Goal: Browse casually: Explore the website without a specific task or goal

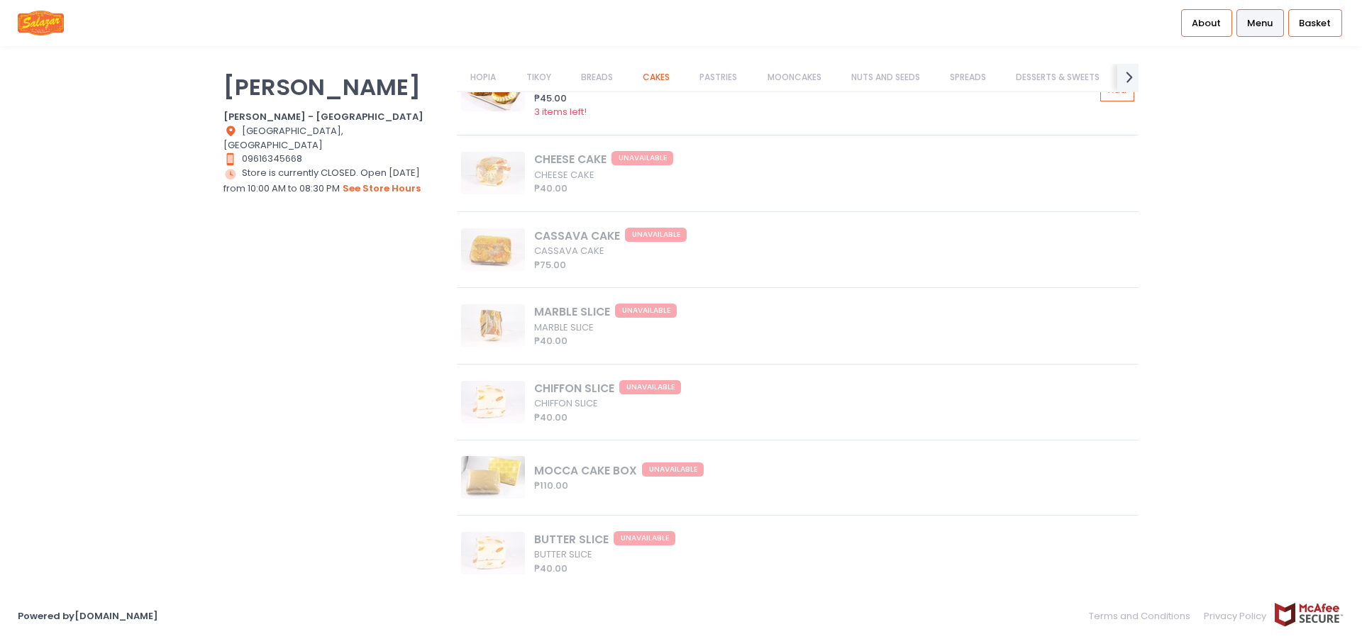
scroll to position [4530, 0]
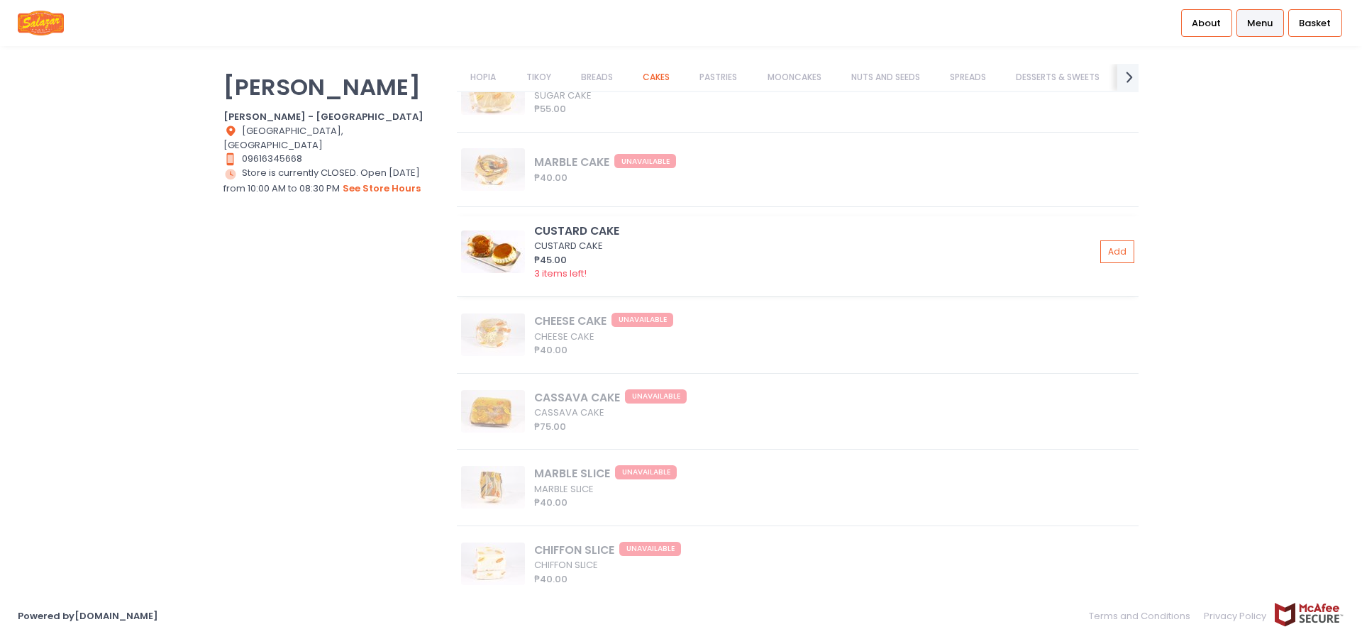
click at [482, 258] on img at bounding box center [493, 252] width 64 height 43
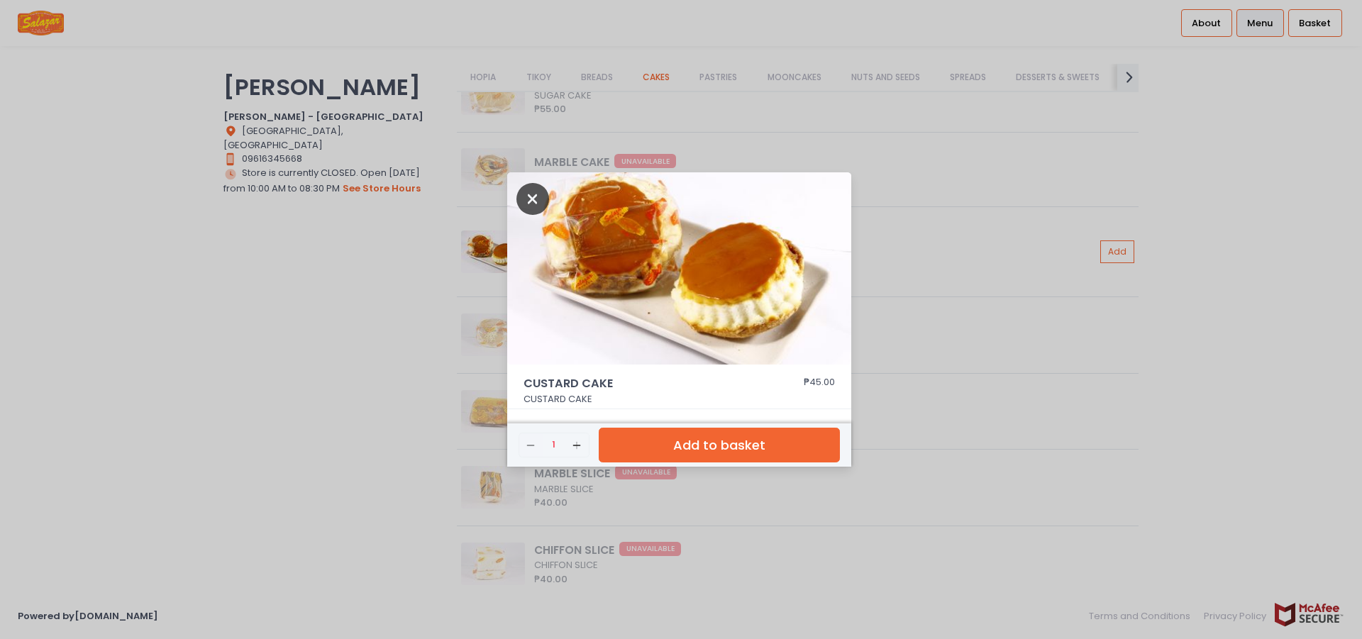
click at [544, 203] on icon "Close" at bounding box center [533, 199] width 33 height 32
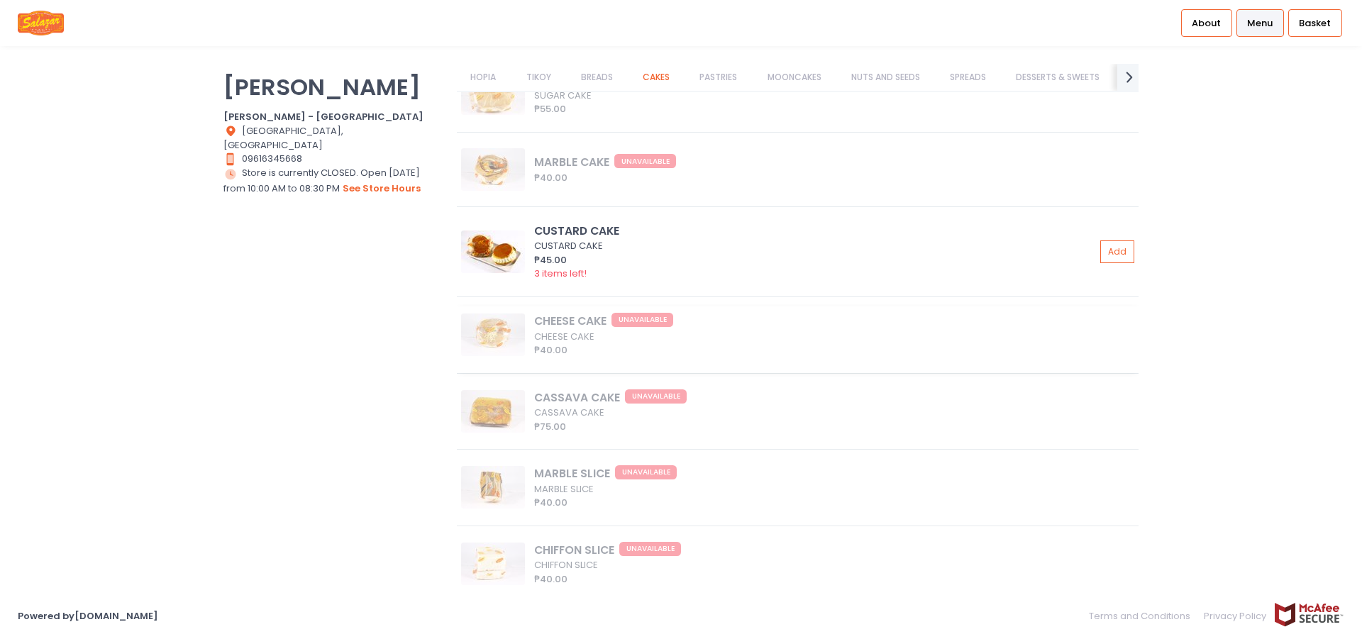
click at [507, 356] on div "CHEESE CAKE UNAVAILABLE CHEESE CAKE ₱40.00" at bounding box center [798, 340] width 682 height 67
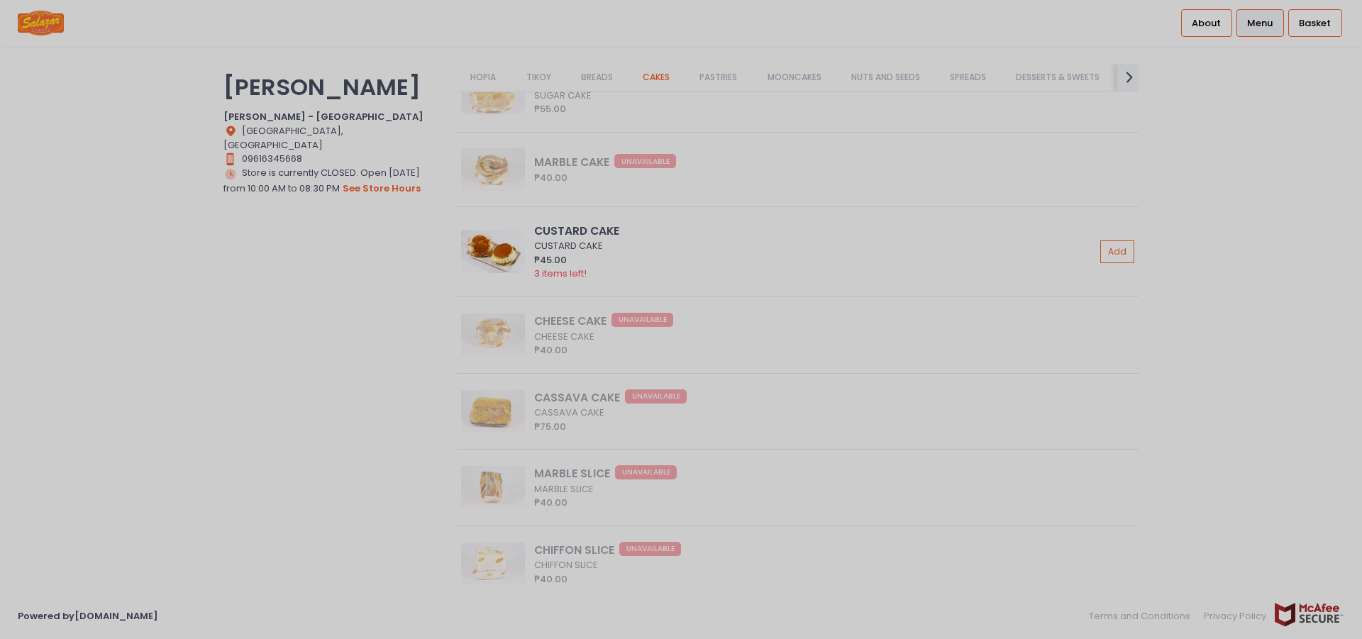
click at [497, 336] on div at bounding box center [681, 319] width 1362 height 639
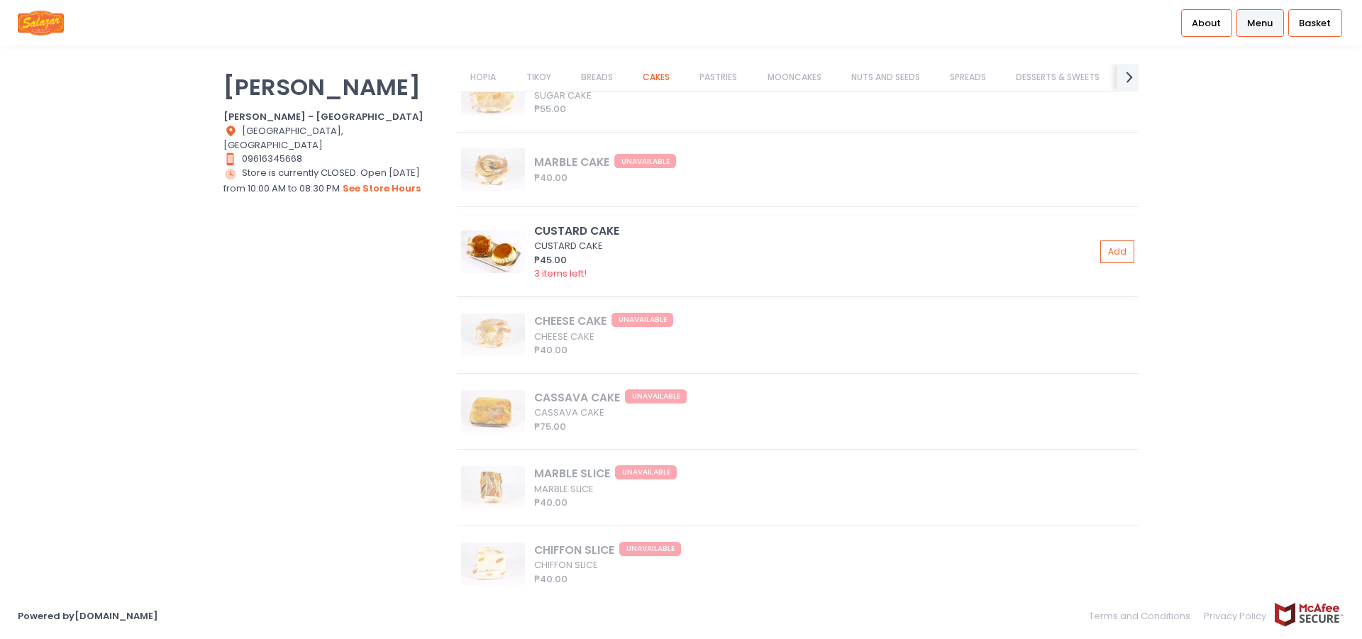
scroll to position [4934, 0]
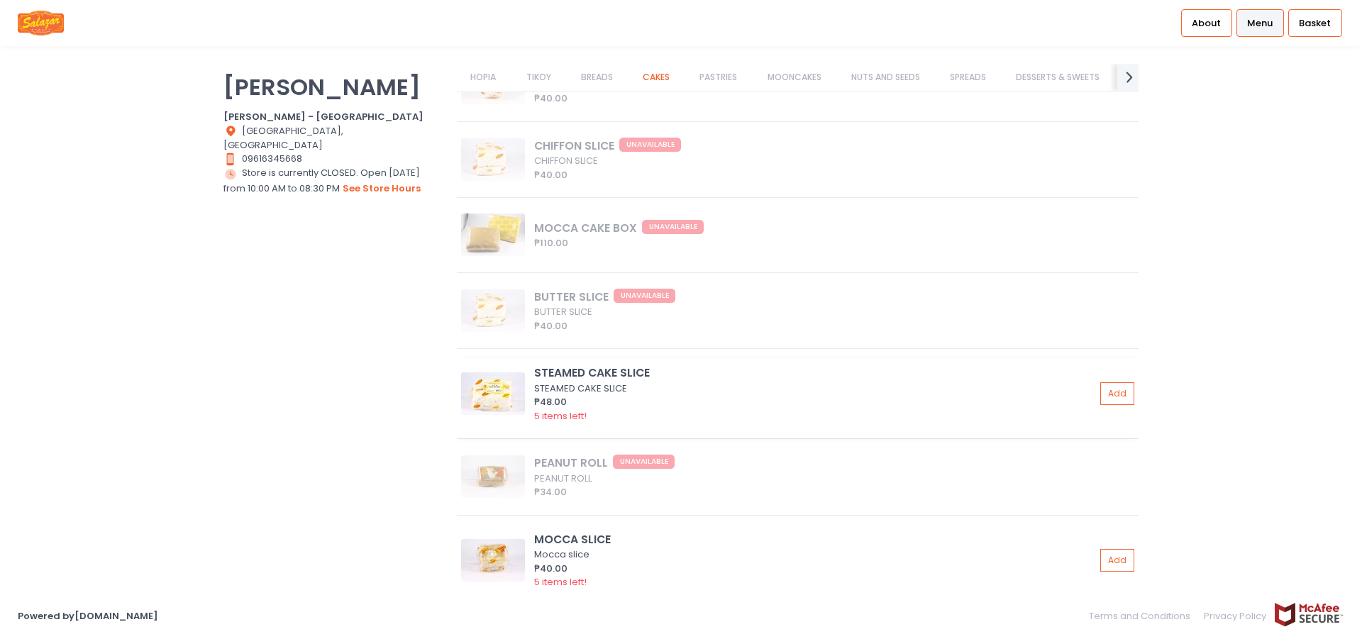
click at [496, 400] on img at bounding box center [493, 394] width 64 height 43
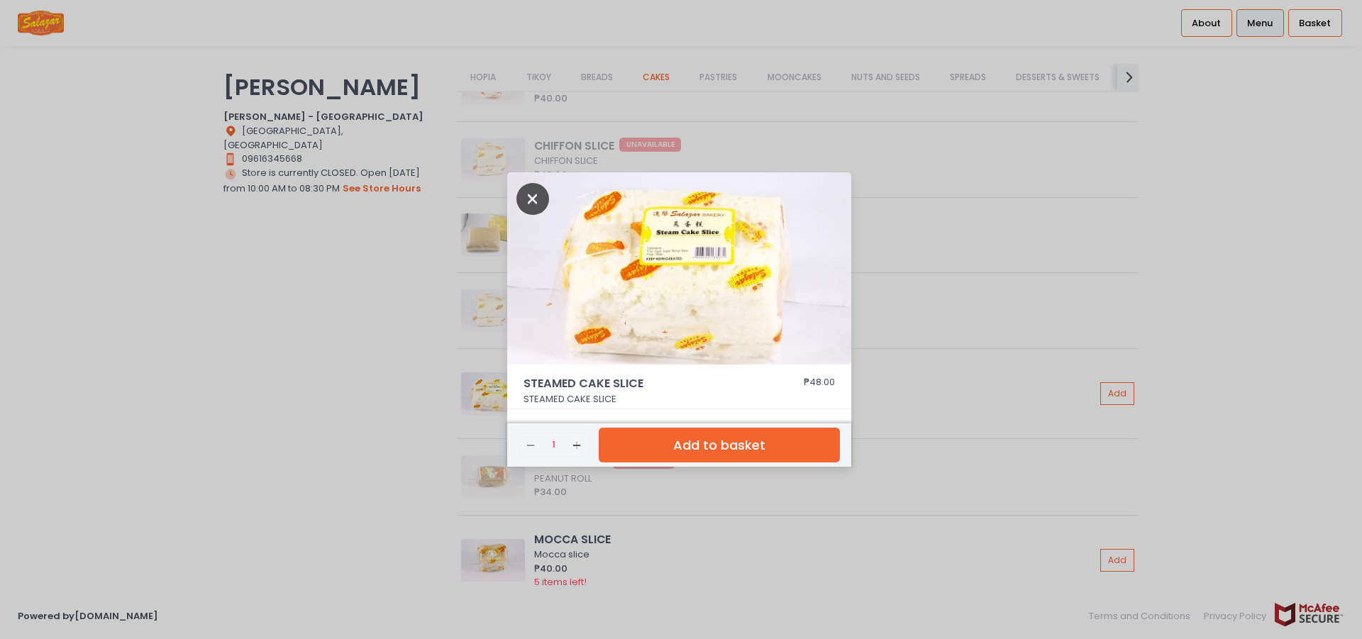
click at [534, 189] on icon "Close" at bounding box center [533, 199] width 33 height 32
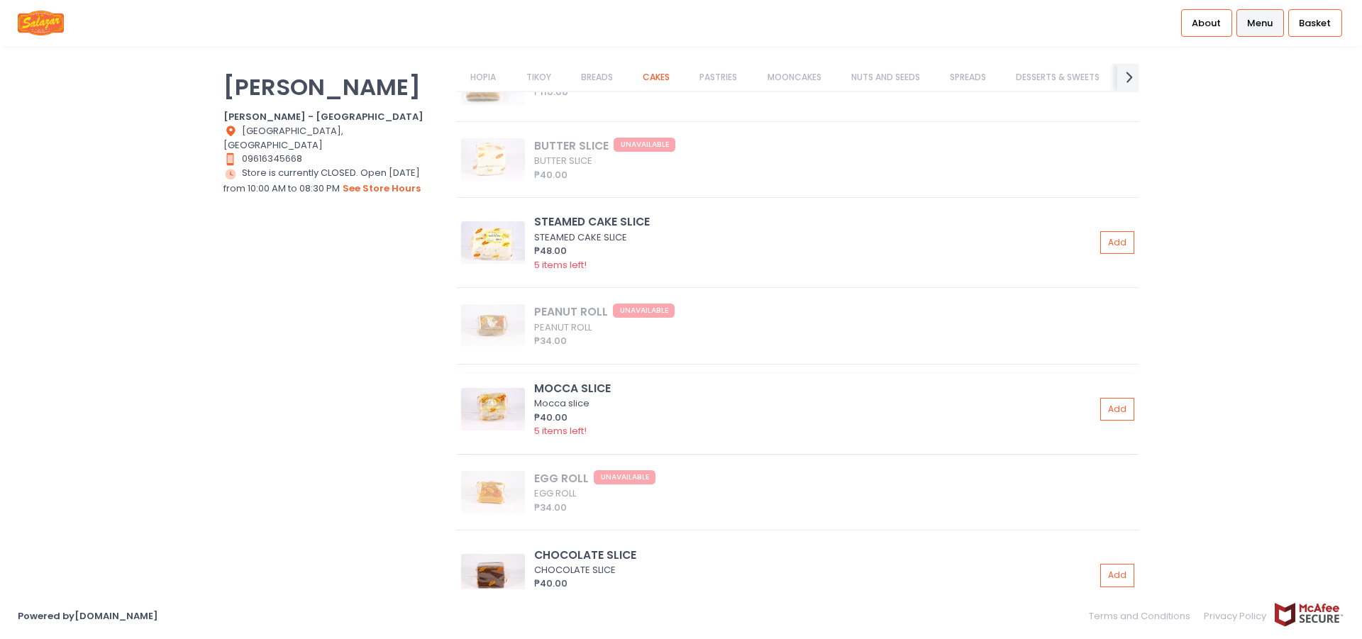
scroll to position [5258, 0]
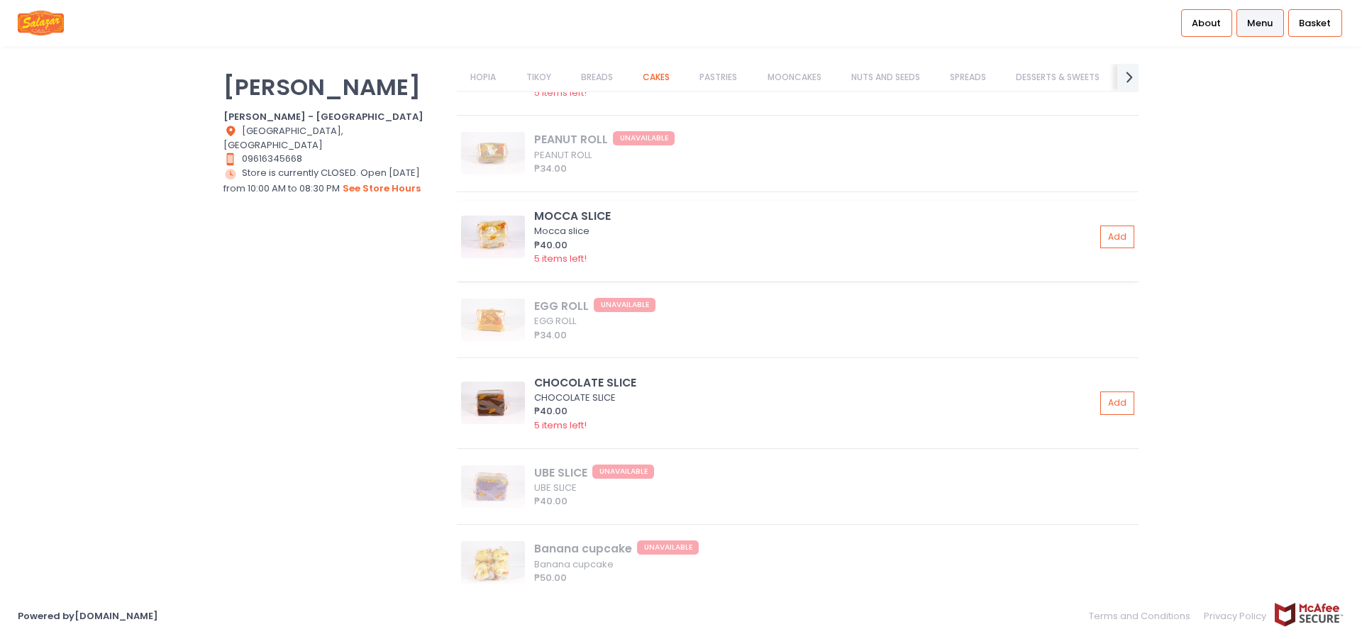
click at [484, 237] on img at bounding box center [493, 237] width 64 height 43
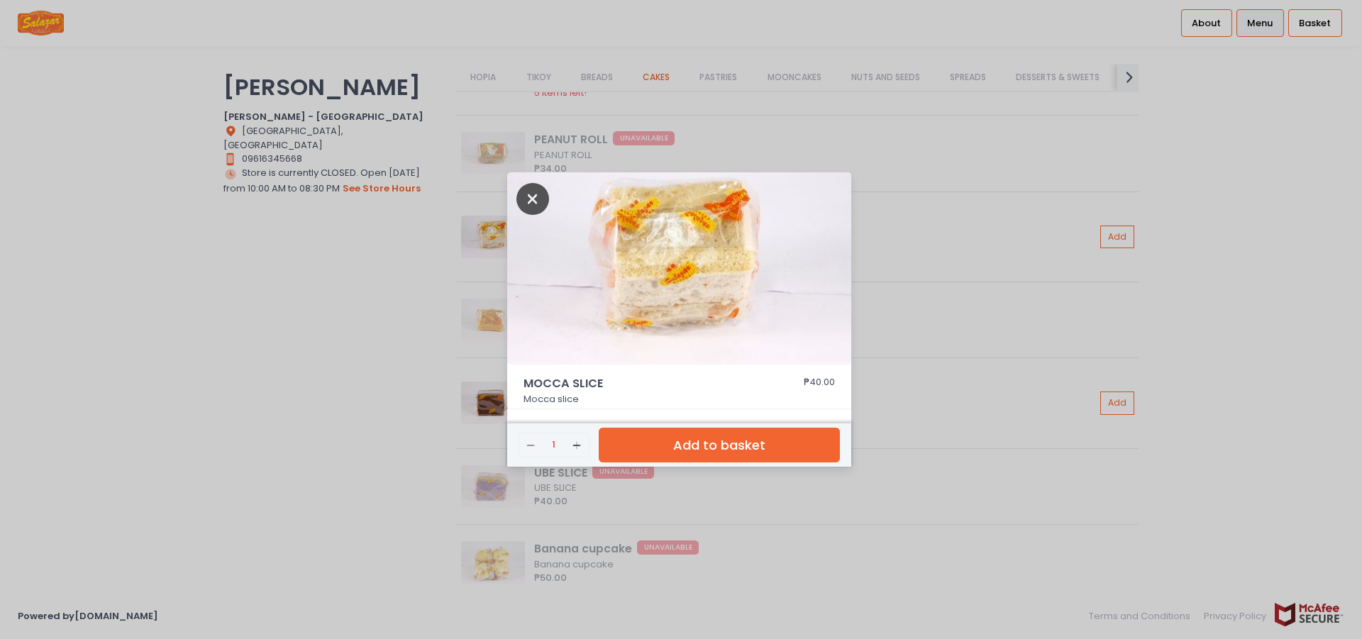
click at [529, 199] on icon "Close" at bounding box center [533, 199] width 33 height 32
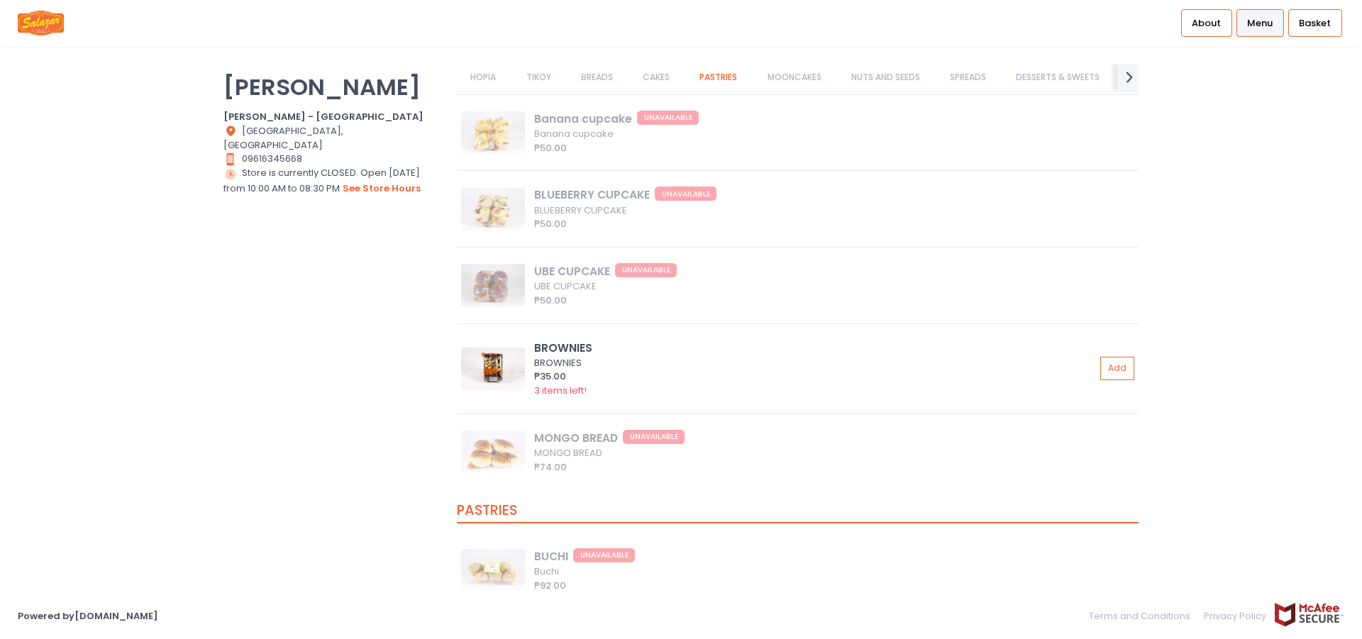
scroll to position [5824, 0]
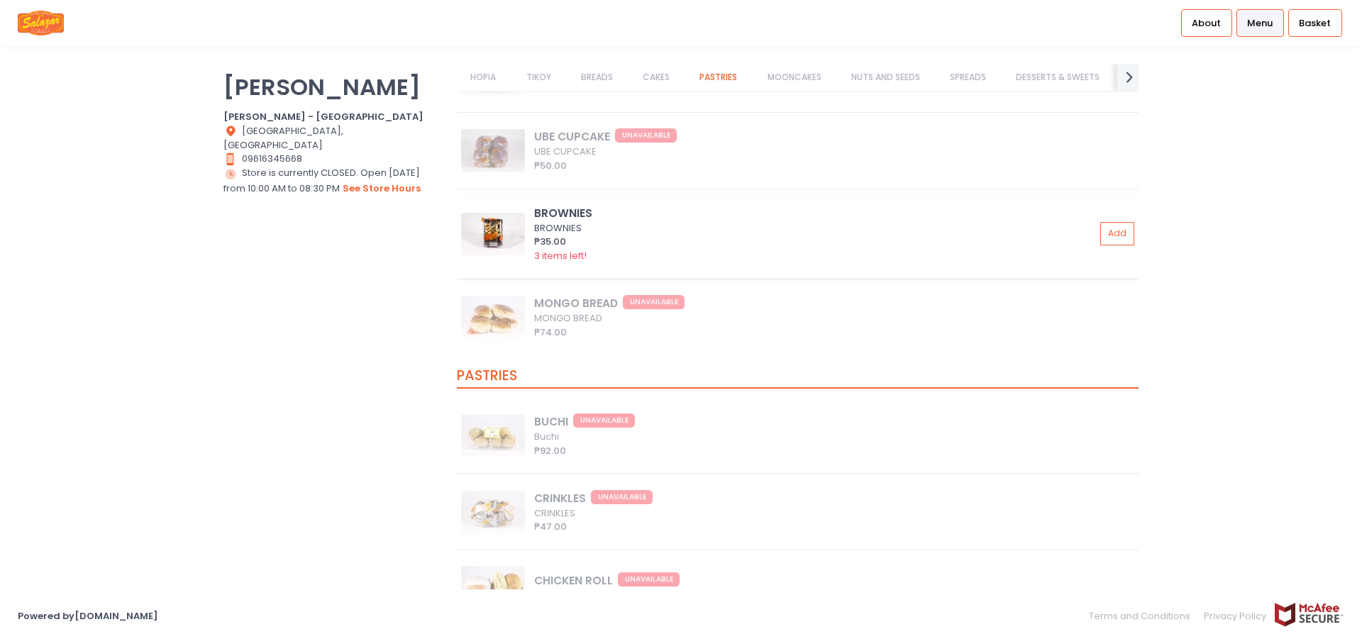
click at [492, 237] on img at bounding box center [493, 234] width 64 height 43
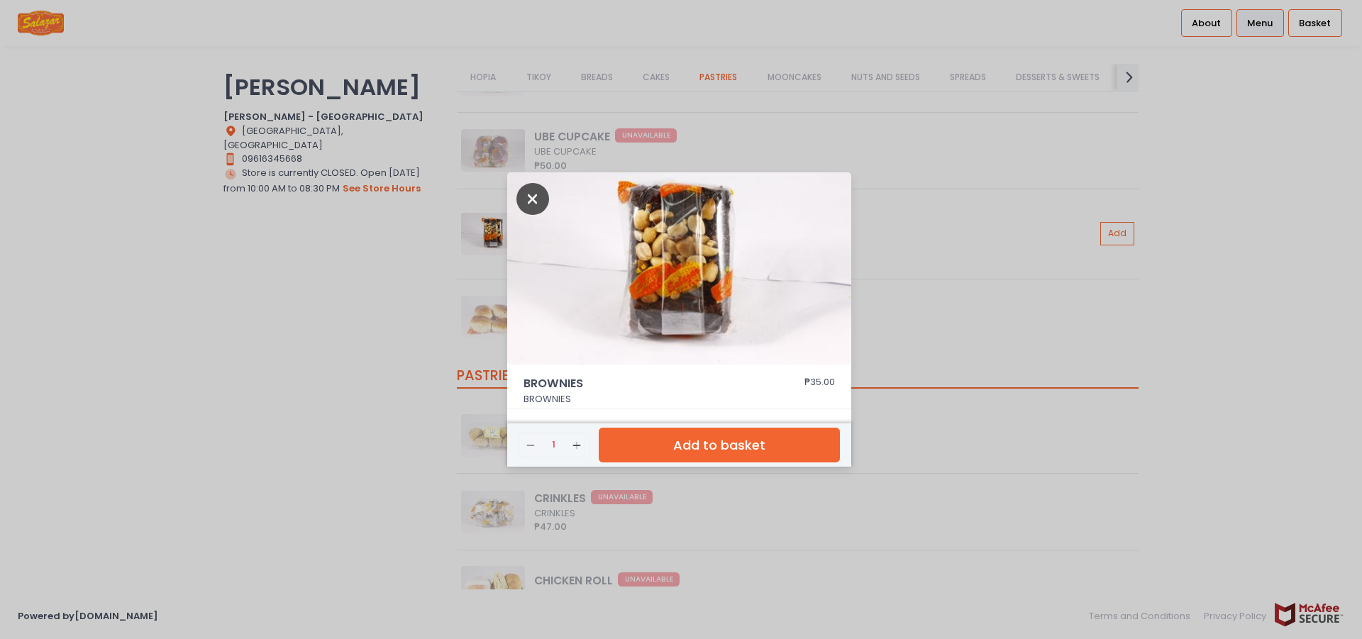
click at [534, 209] on icon "Close" at bounding box center [533, 199] width 33 height 32
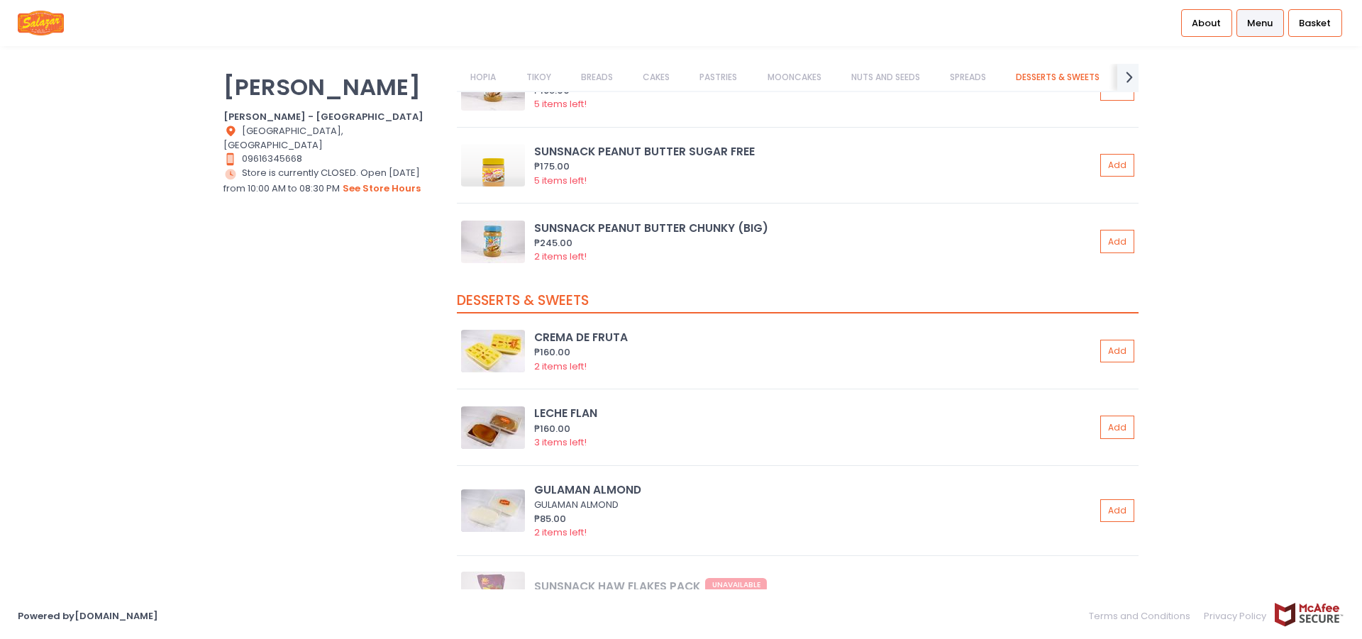
scroll to position [9141, 0]
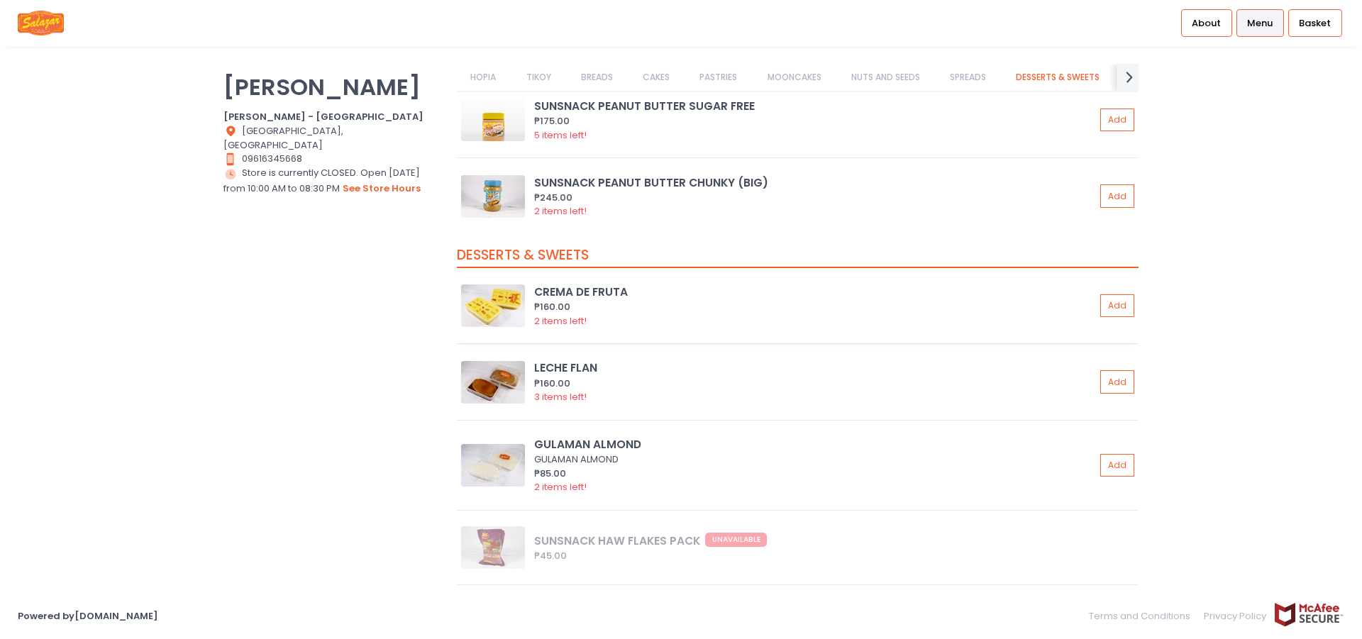
click at [475, 307] on img at bounding box center [493, 306] width 64 height 43
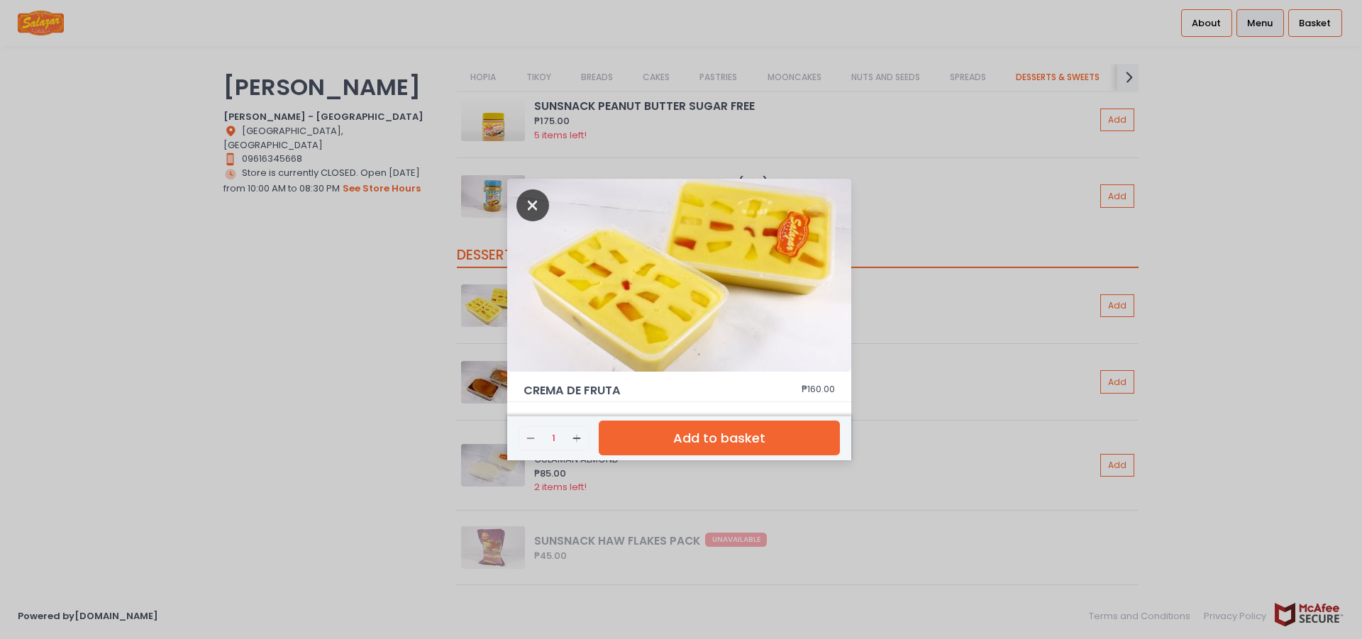
click at [517, 202] on icon "Close" at bounding box center [533, 205] width 33 height 32
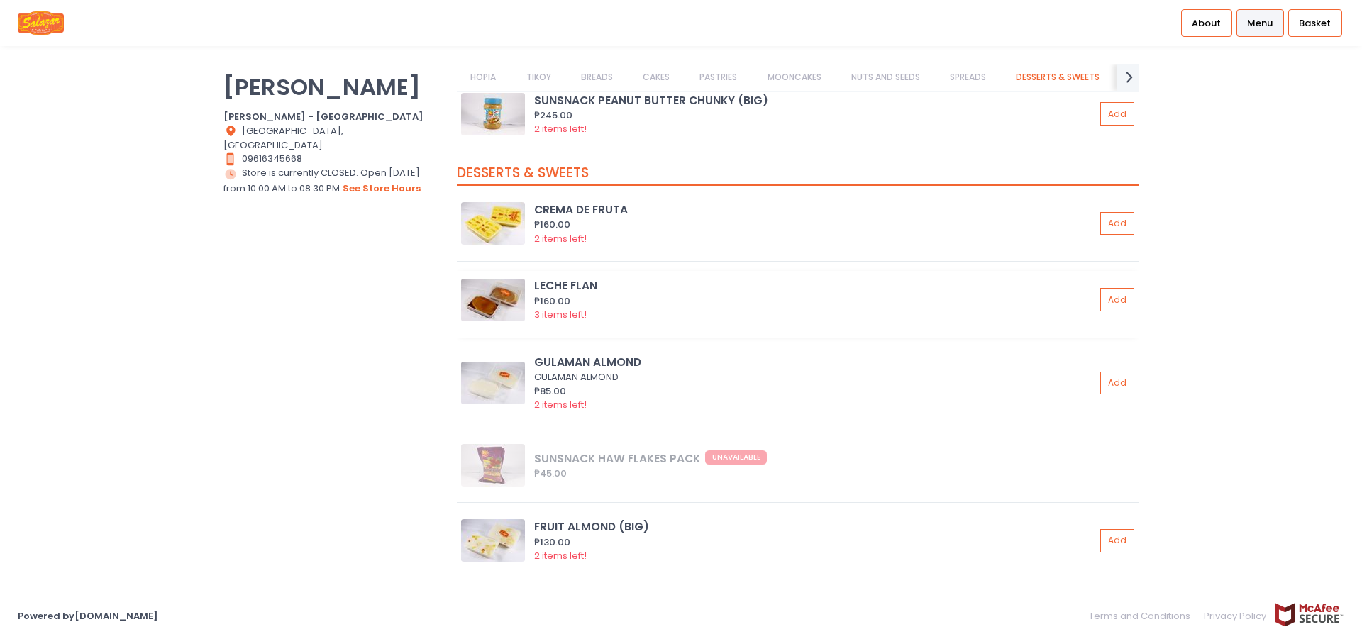
scroll to position [9303, 0]
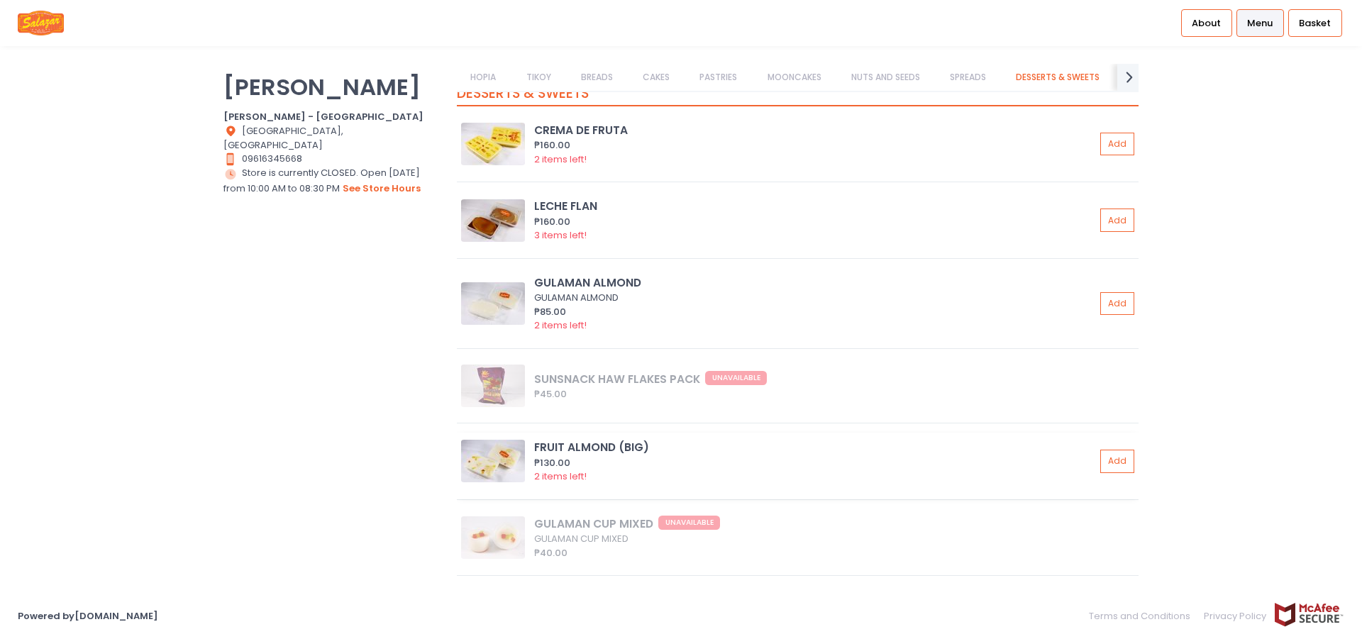
click at [479, 458] on img at bounding box center [493, 461] width 64 height 43
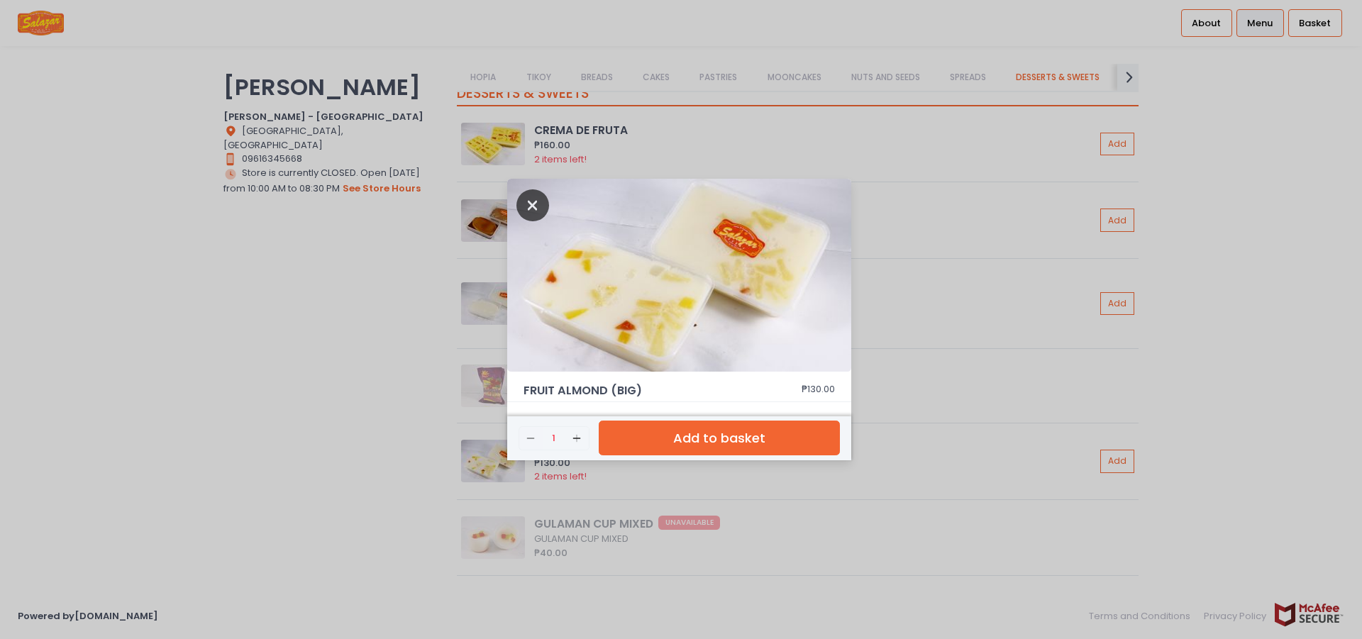
click at [536, 201] on icon "Close" at bounding box center [533, 205] width 33 height 32
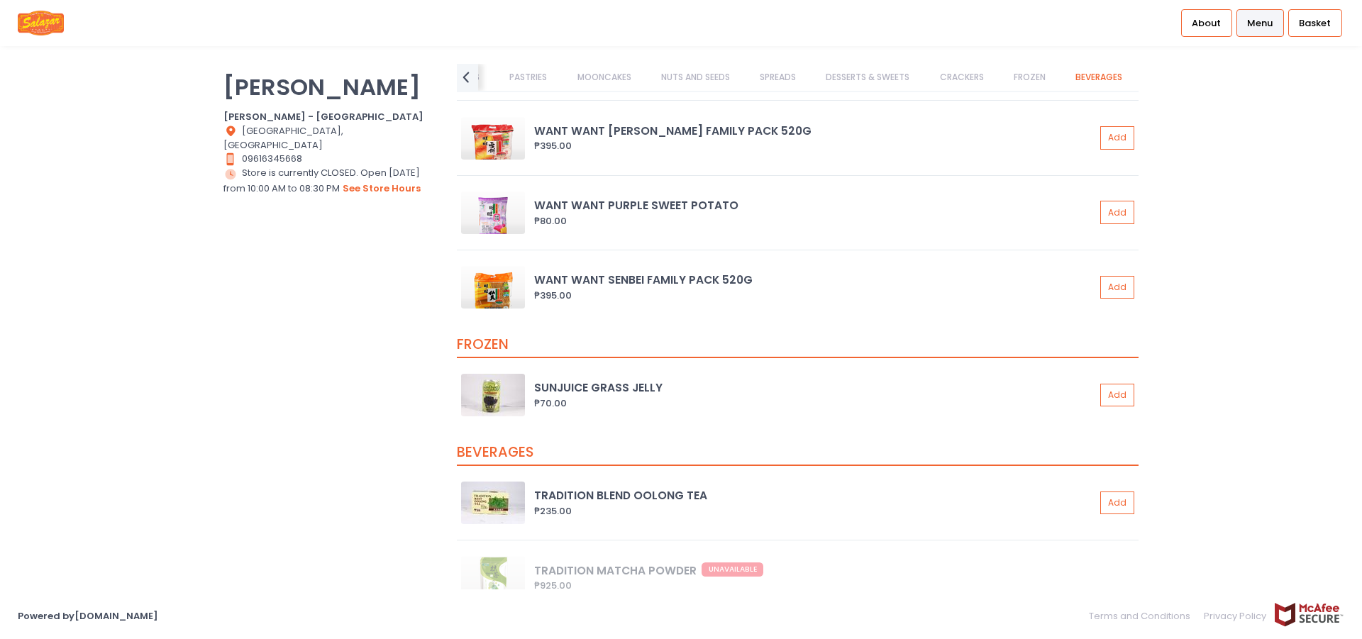
scroll to position [11351, 0]
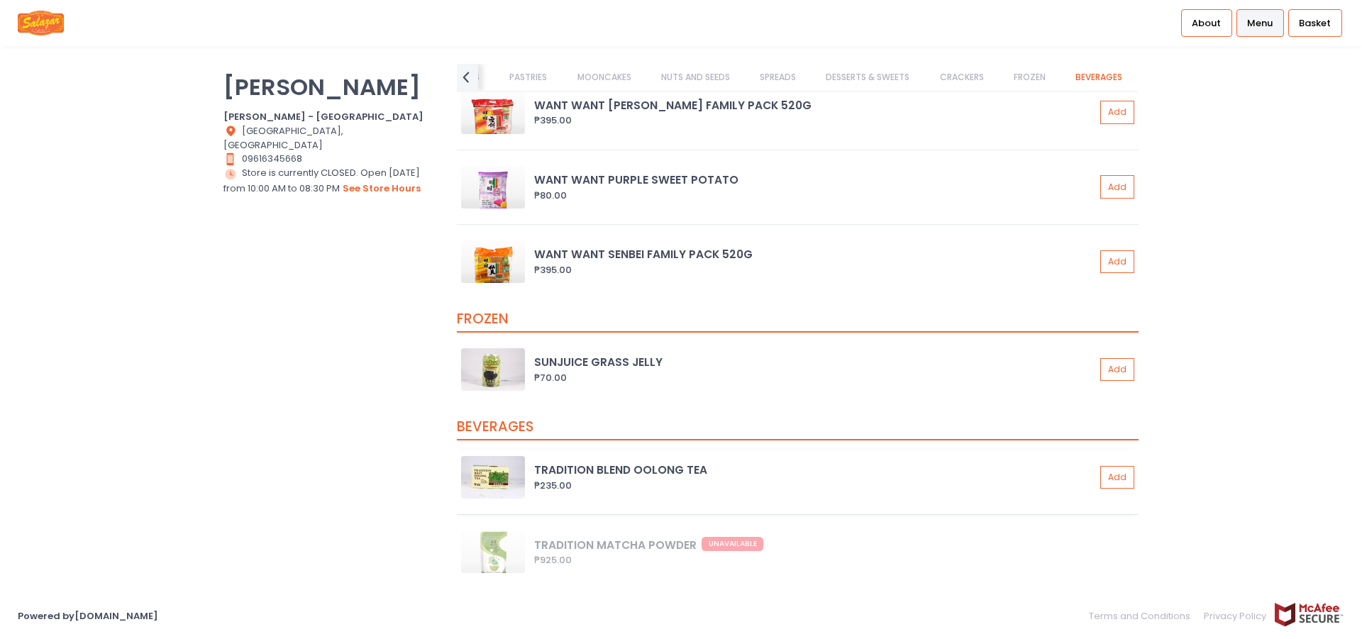
click at [486, 475] on img at bounding box center [493, 477] width 64 height 43
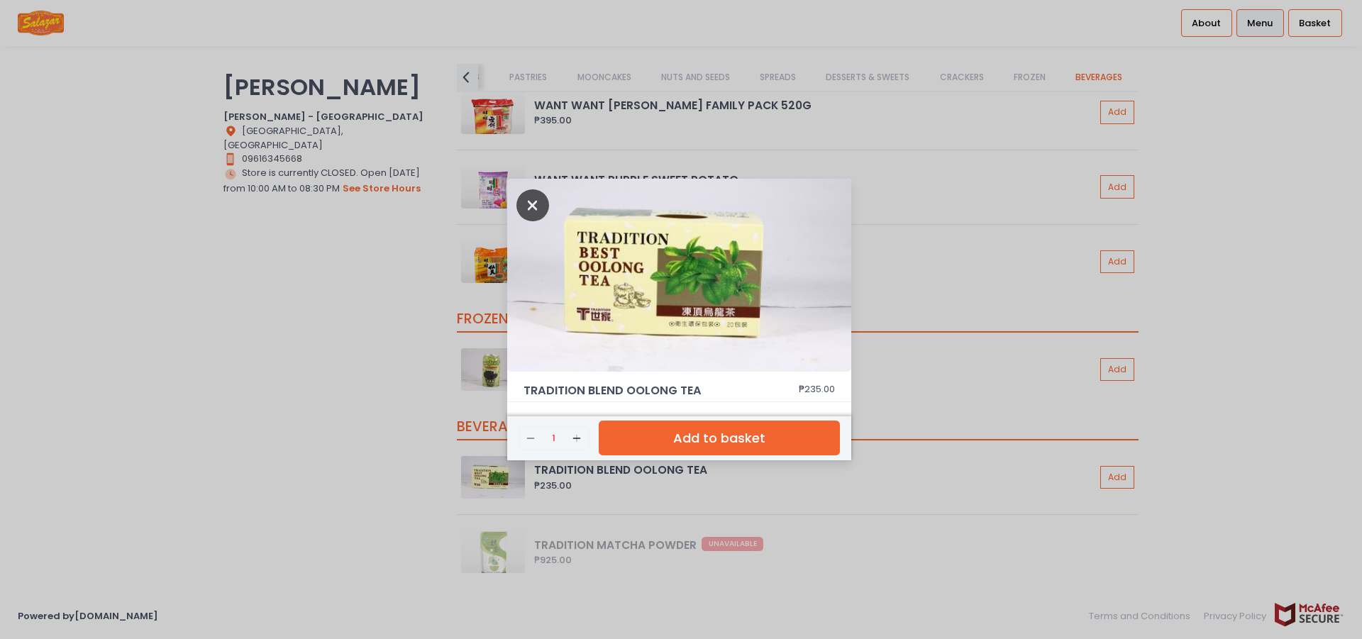
click at [532, 209] on icon "Close" at bounding box center [533, 205] width 33 height 32
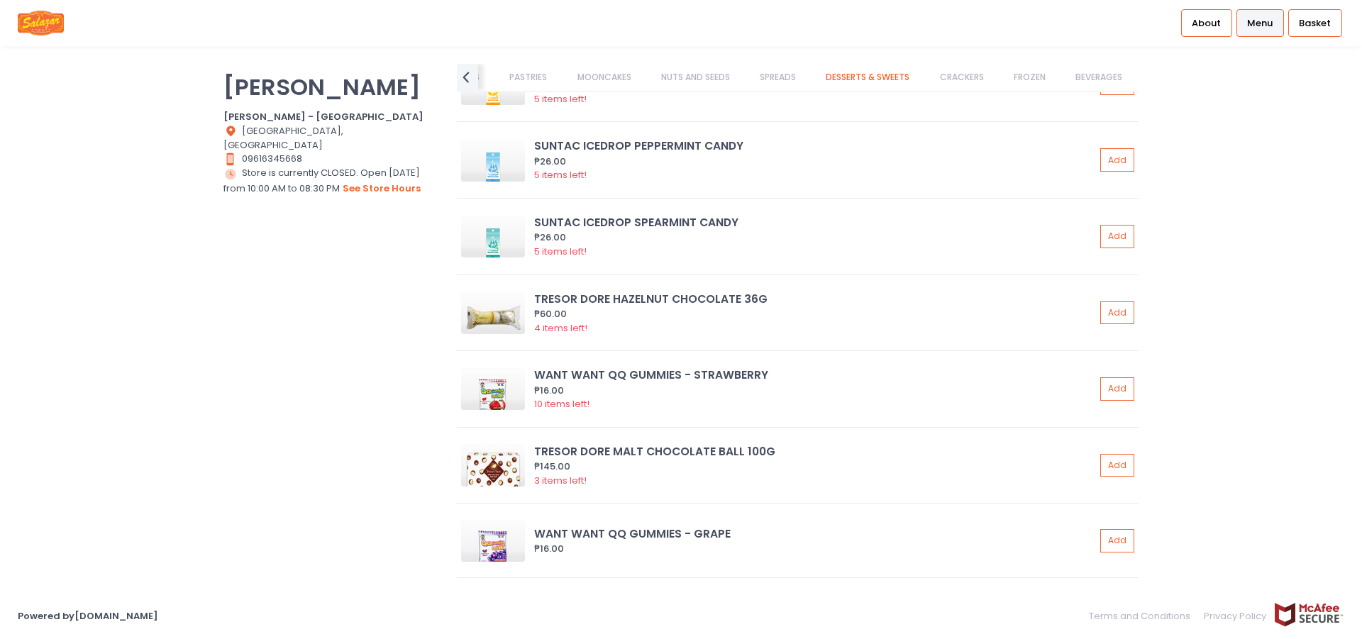
scroll to position [9491, 0]
